Goal: Task Accomplishment & Management: Complete application form

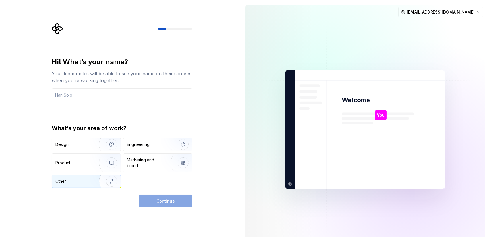
click at [84, 182] on div "Other" at bounding box center [72, 181] width 34 height 6
click at [176, 202] on div "Continue" at bounding box center [165, 201] width 53 height 13
click at [123, 102] on div "Hi! What’s your name? Your team mates will be able to see your name on their sc…" at bounding box center [122, 122] width 141 height 130
click at [129, 93] on input "text" at bounding box center [122, 94] width 141 height 13
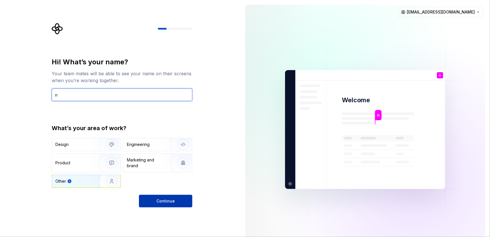
type input "n"
click at [173, 200] on span "Continue" at bounding box center [165, 201] width 18 height 6
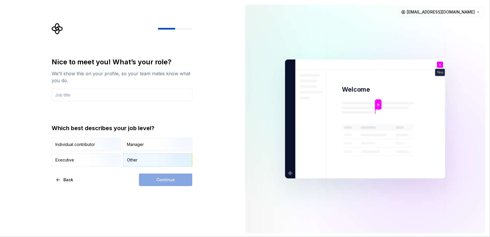
click at [148, 163] on div "Other" at bounding box center [157, 160] width 69 height 13
click at [164, 182] on div "Continue" at bounding box center [165, 179] width 53 height 13
click at [119, 94] on input "text" at bounding box center [122, 94] width 141 height 13
click at [178, 181] on button "Continue" at bounding box center [165, 179] width 53 height 13
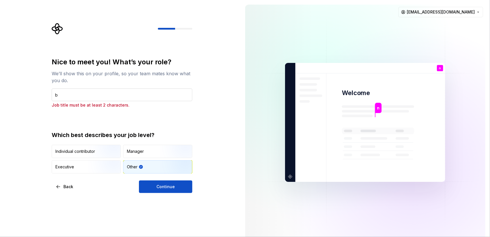
click at [108, 94] on input "b" at bounding box center [122, 94] width 141 height 13
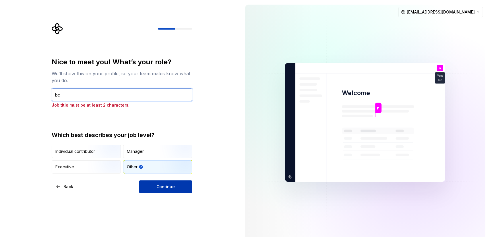
type input "bc"
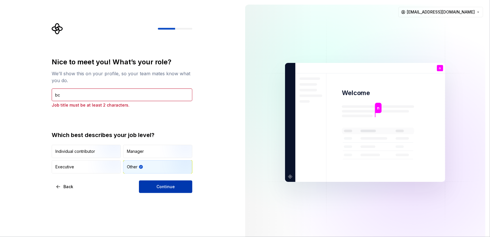
click at [177, 191] on button "Continue" at bounding box center [165, 186] width 53 height 13
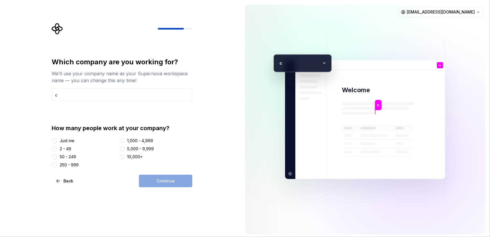
click at [67, 142] on div "Just me" at bounding box center [67, 141] width 15 height 6
click at [57, 142] on button "Just me" at bounding box center [54, 140] width 5 height 5
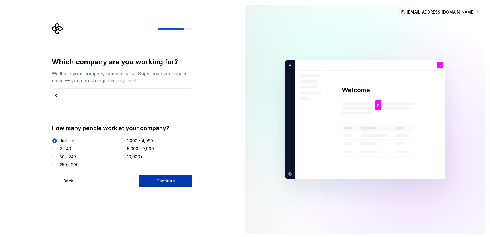
click at [159, 179] on span "Continue" at bounding box center [165, 181] width 18 height 6
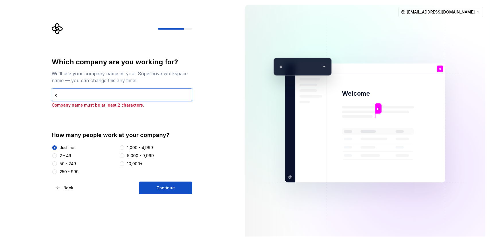
click at [80, 94] on input "c" at bounding box center [122, 94] width 141 height 13
type input "cd"
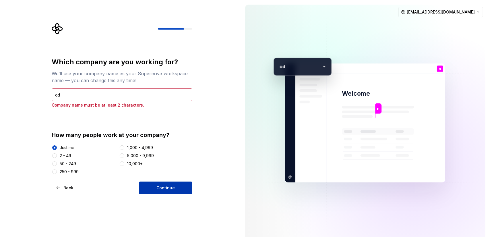
click at [177, 187] on button "Continue" at bounding box center [165, 187] width 53 height 13
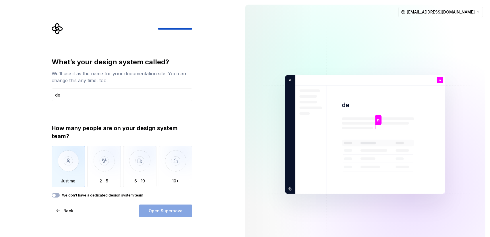
type input "de"
click at [70, 165] on img "button" at bounding box center [69, 165] width 34 height 38
click at [169, 212] on span "Open Supernova" at bounding box center [166, 211] width 34 height 6
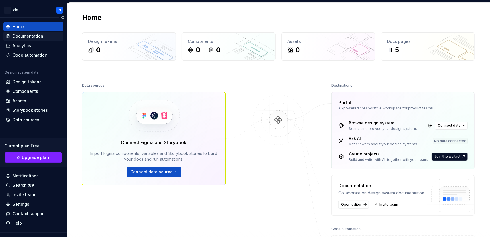
click at [36, 34] on div "Documentation" at bounding box center [28, 36] width 31 height 6
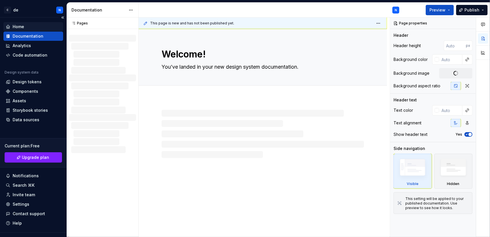
click at [32, 27] on div "Home" at bounding box center [33, 27] width 55 height 6
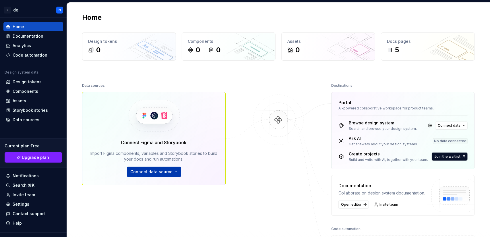
click at [174, 172] on button "Connect data source" at bounding box center [154, 172] width 54 height 10
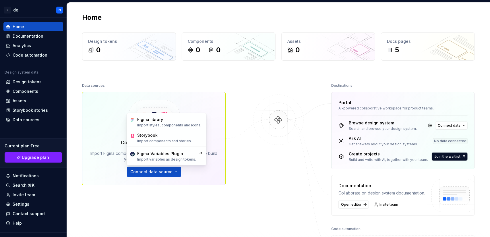
click at [266, 173] on div at bounding box center [278, 173] width 57 height 182
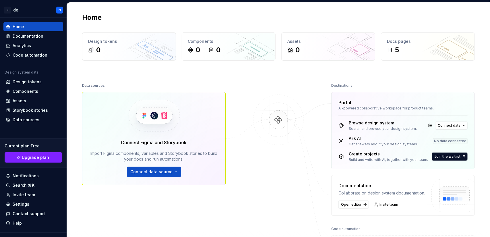
click at [156, 16] on div "Home" at bounding box center [278, 17] width 393 height 9
